Goal: Information Seeking & Learning: Learn about a topic

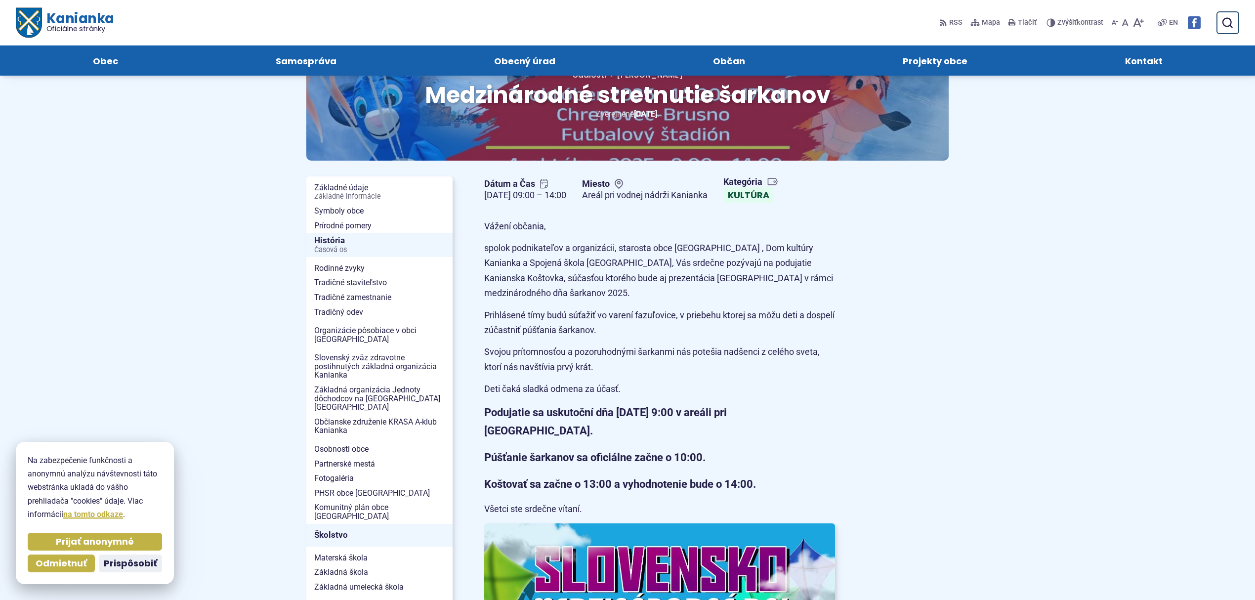
scroll to position [66, 0]
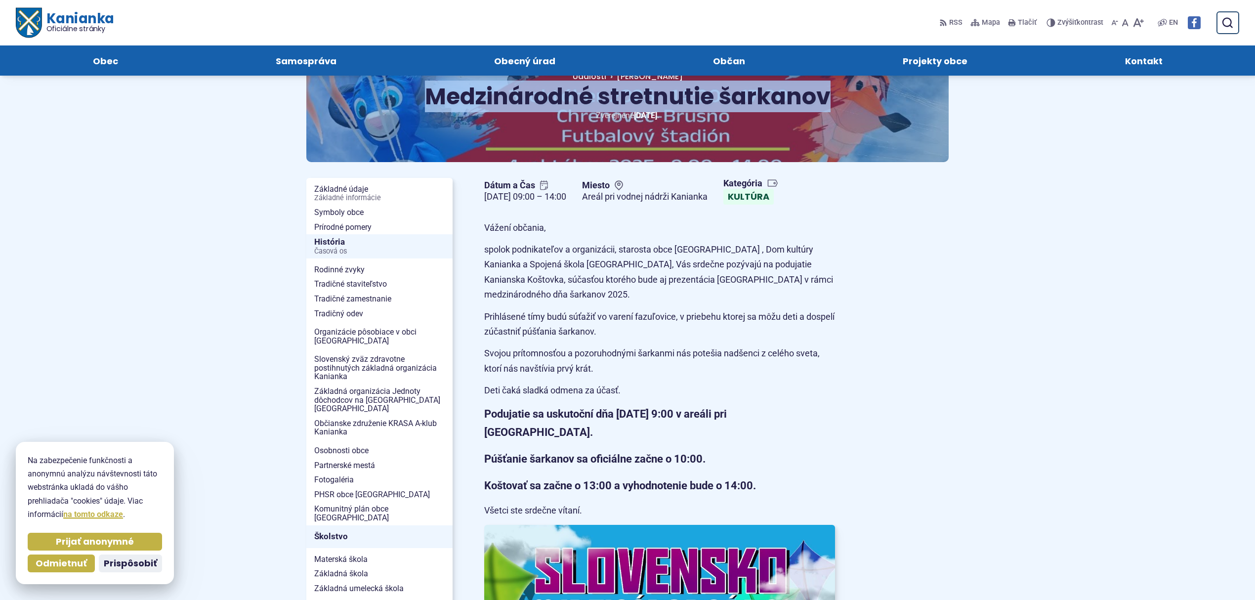
drag, startPoint x: 427, startPoint y: 91, endPoint x: 835, endPoint y: 105, distance: 408.4
click at [835, 105] on h1 "Medzinárodné stretnutie šarkanov" at bounding box center [627, 96] width 494 height 25
copy span "Medzinárodné stretnutie šarkanov"
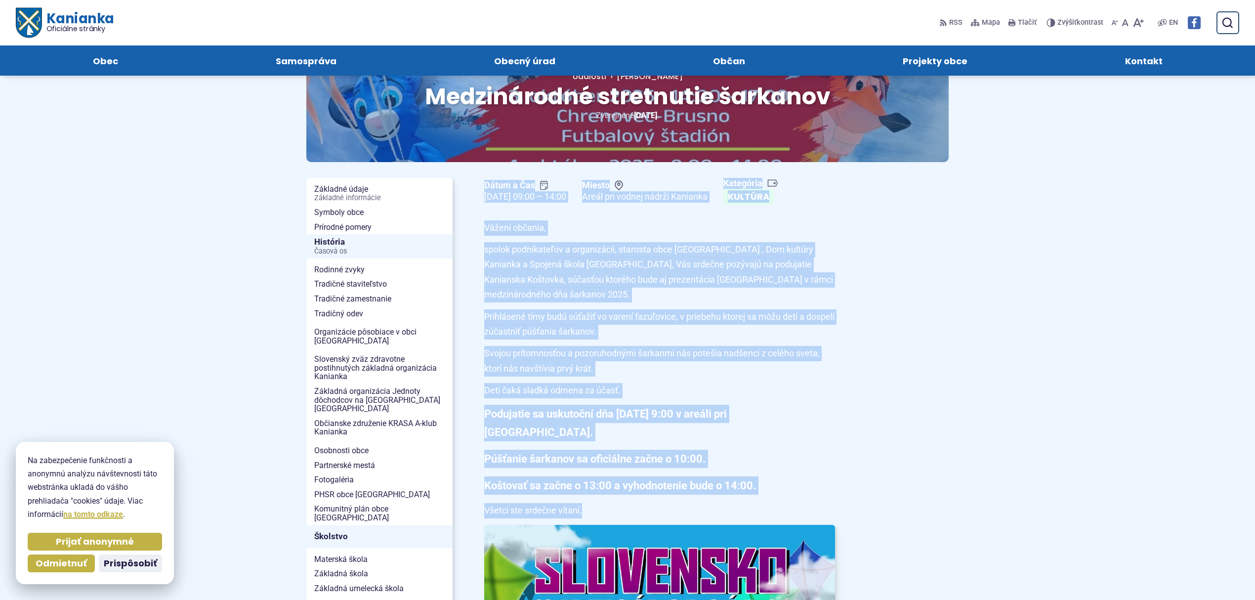
drag, startPoint x: 480, startPoint y: 184, endPoint x: 653, endPoint y: 503, distance: 362.6
copy article "Dátum a Čas [DATE] 09:00 – 14:00 Miesto Areál pri vodnej nádrži Kanianka Kategó…"
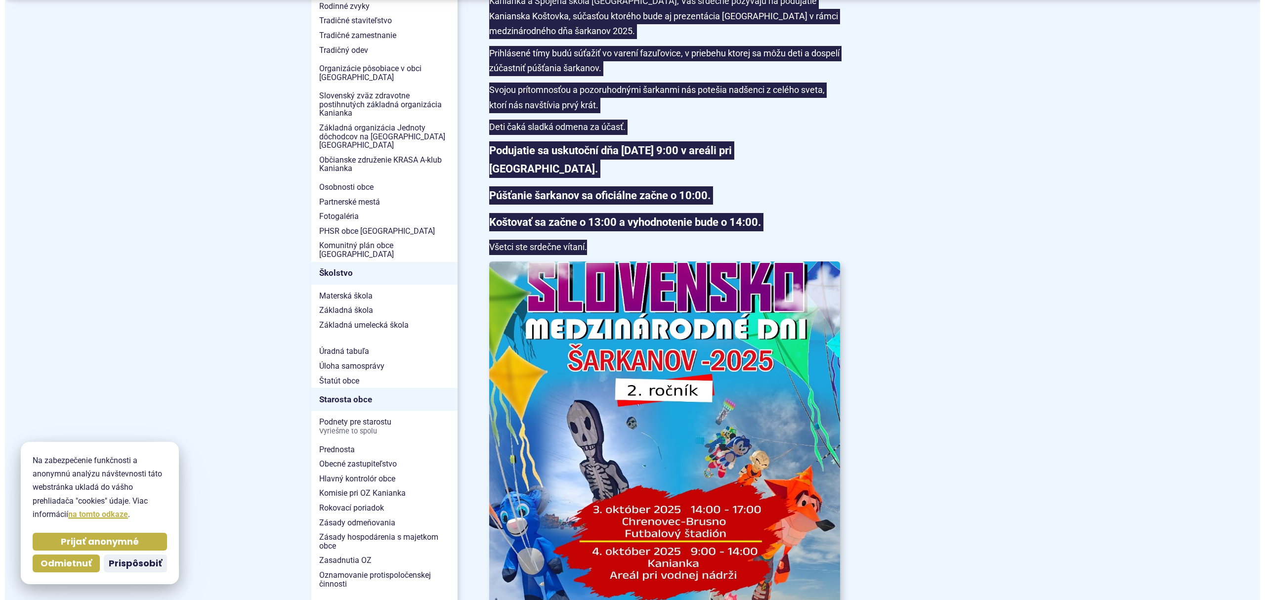
scroll to position [527, 0]
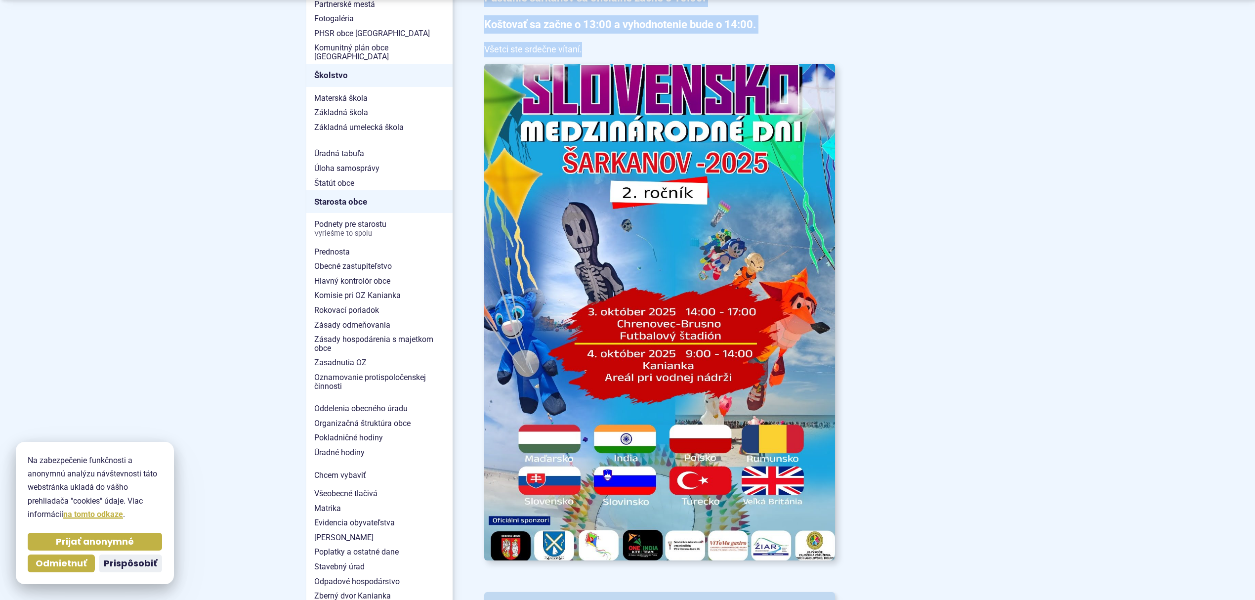
click at [674, 257] on img at bounding box center [660, 312] width 386 height 546
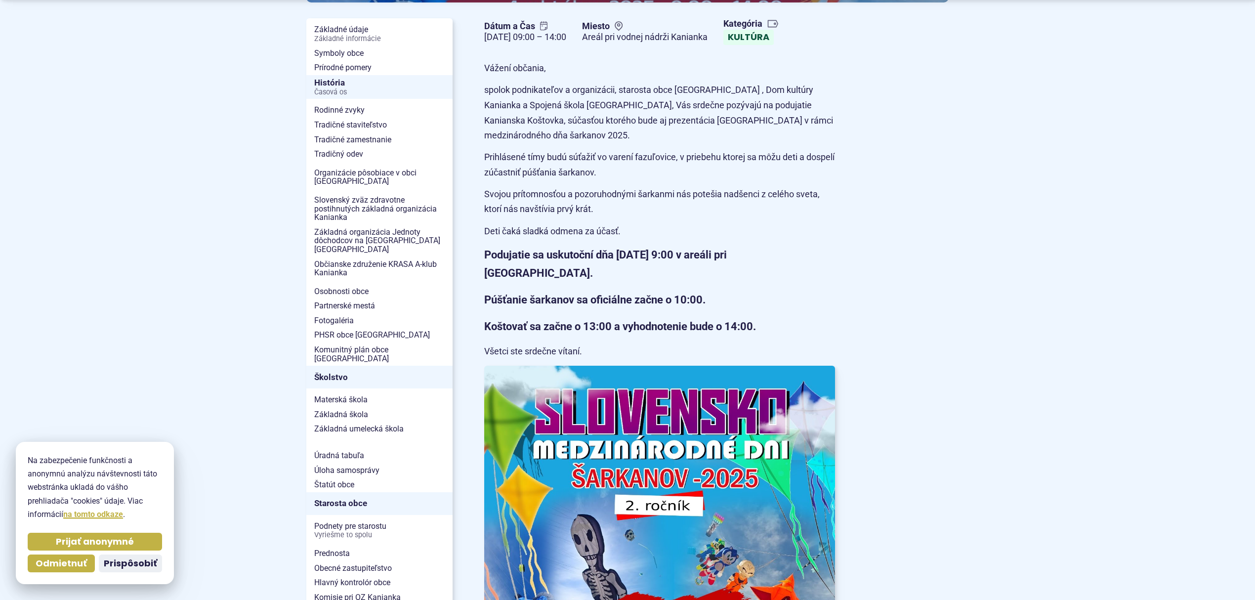
scroll to position [329, 0]
